Goal: Navigation & Orientation: Find specific page/section

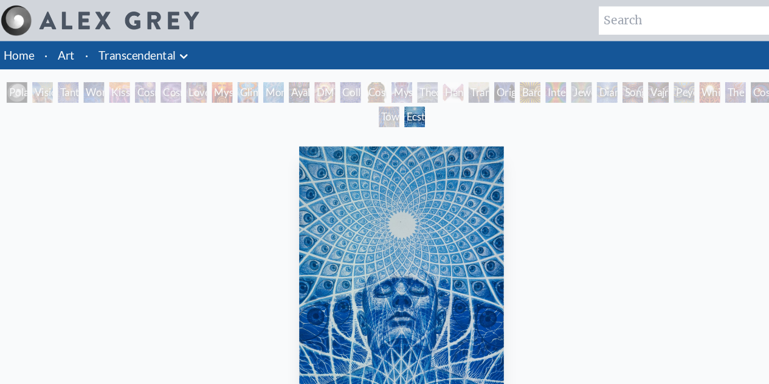
click at [586, 81] on div "Diamond Being" at bounding box center [579, 87] width 19 height 19
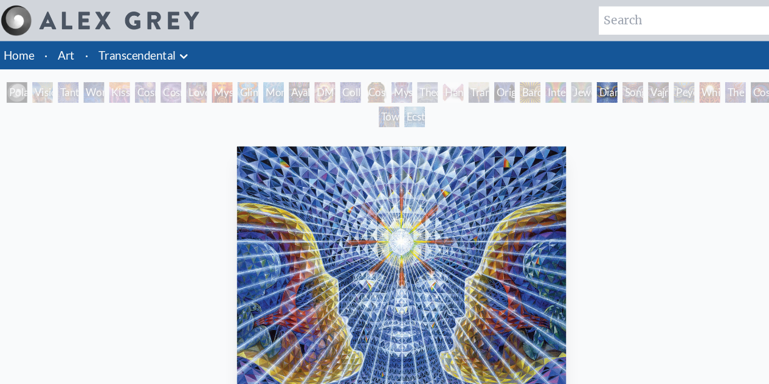
click at [391, 114] on div "Ecstasy" at bounding box center [396, 110] width 19 height 19
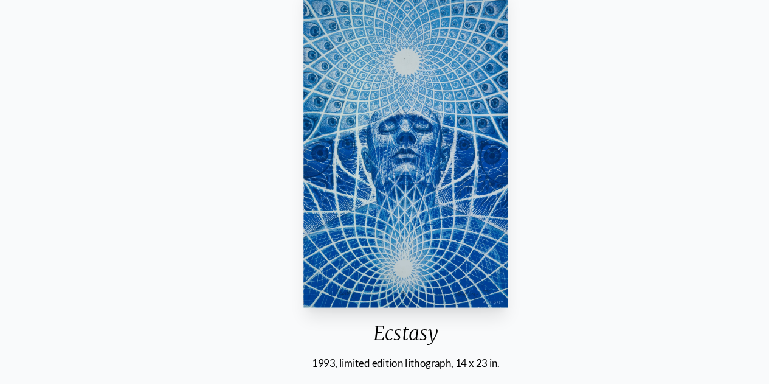
scroll to position [136, 0]
